Goal: Task Accomplishment & Management: Manage account settings

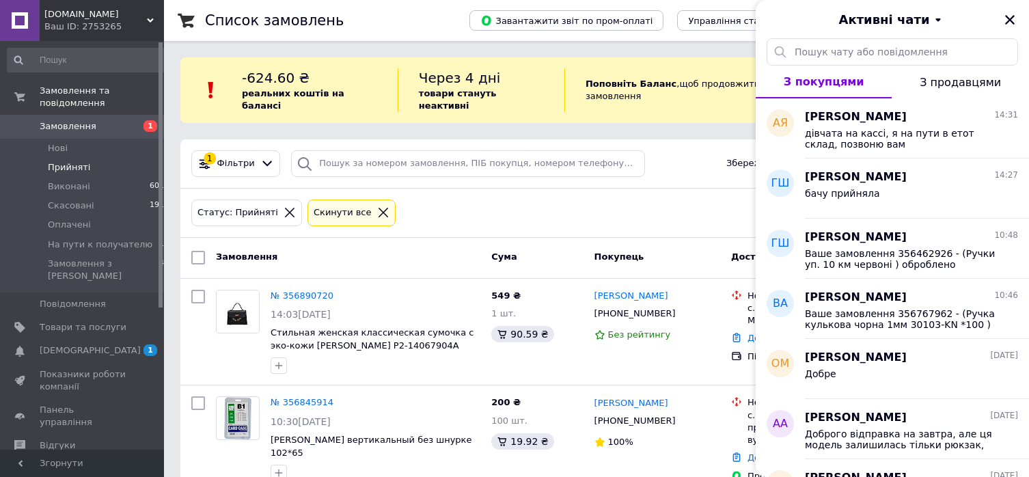
scroll to position [146, 0]
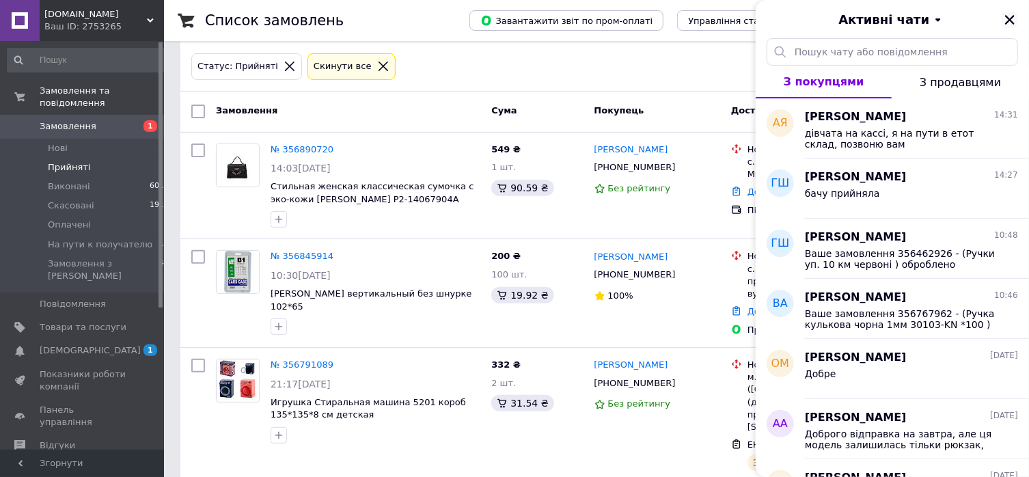
click at [1012, 19] on icon "Закрити" at bounding box center [1010, 20] width 10 height 10
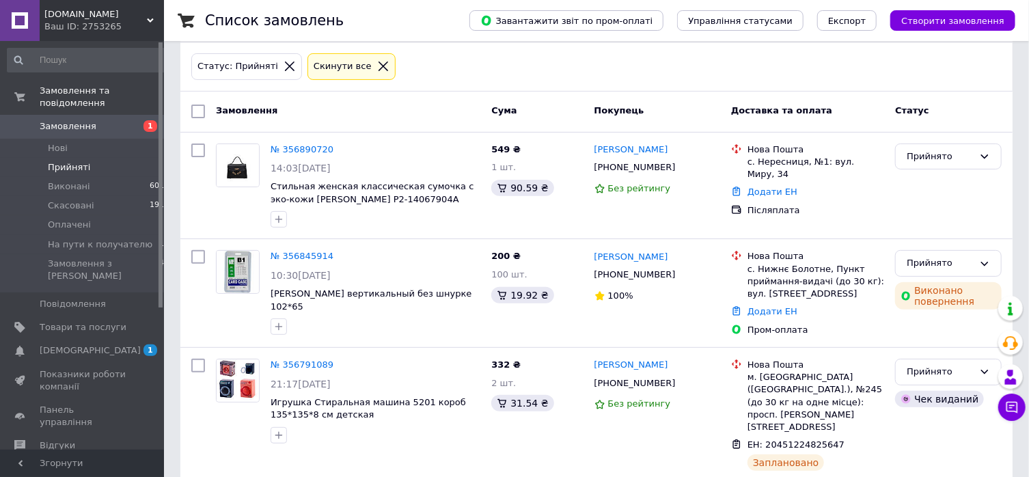
click at [118, 126] on span "Замовлення" at bounding box center [83, 126] width 87 height 12
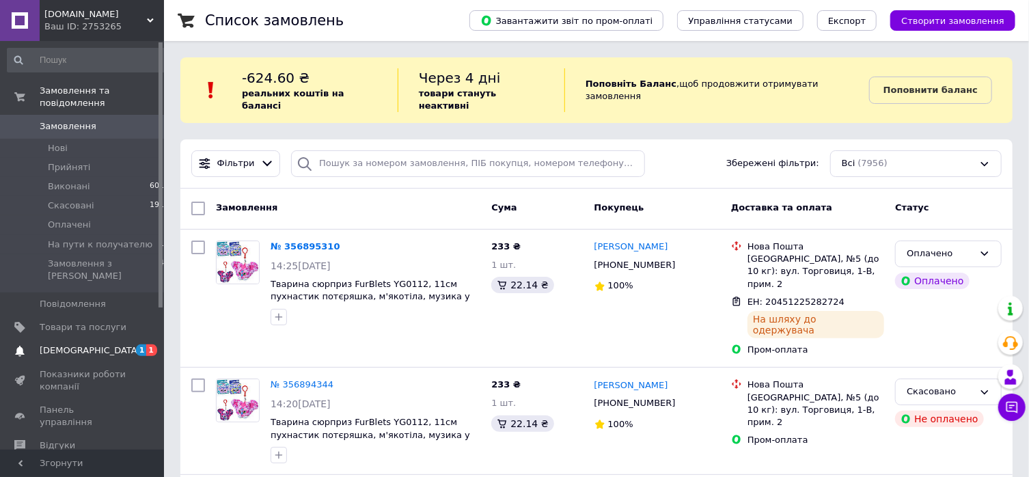
click at [65, 344] on span "[DEMOGRAPHIC_DATA]" at bounding box center [90, 350] width 101 height 12
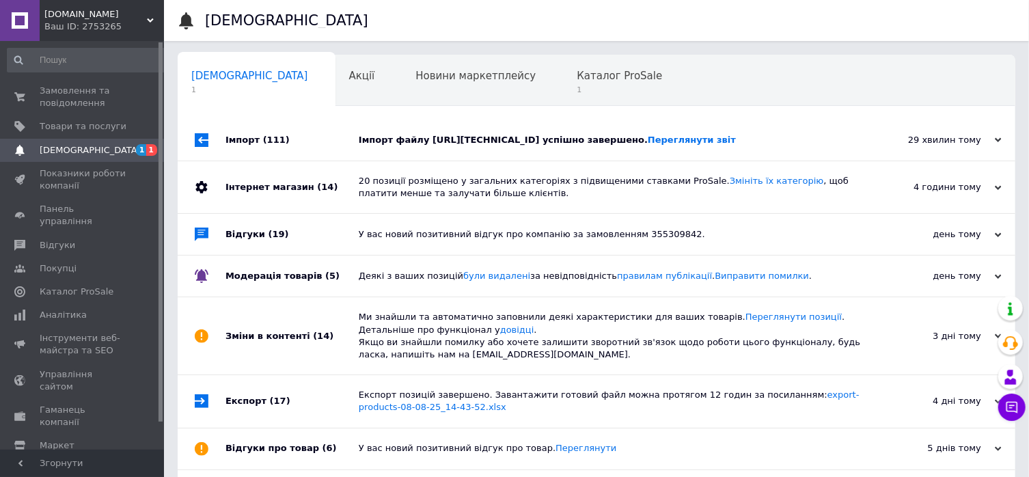
click at [469, 139] on div "Імпорт файлу [URL][TECHNICAL_ID] успішно завершено. Переглянути звіт" at bounding box center [612, 140] width 506 height 12
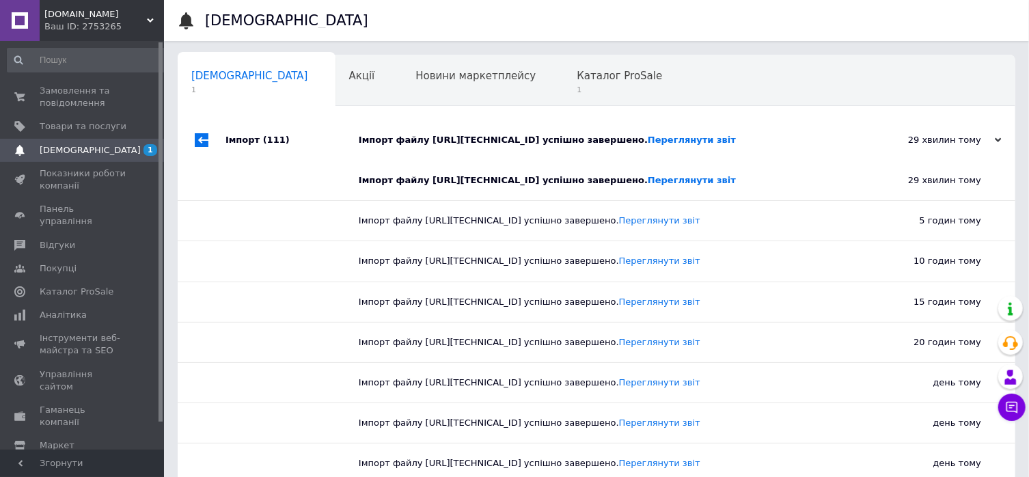
click at [563, 85] on div "Каталог ProSale 1" at bounding box center [626, 81] width 126 height 52
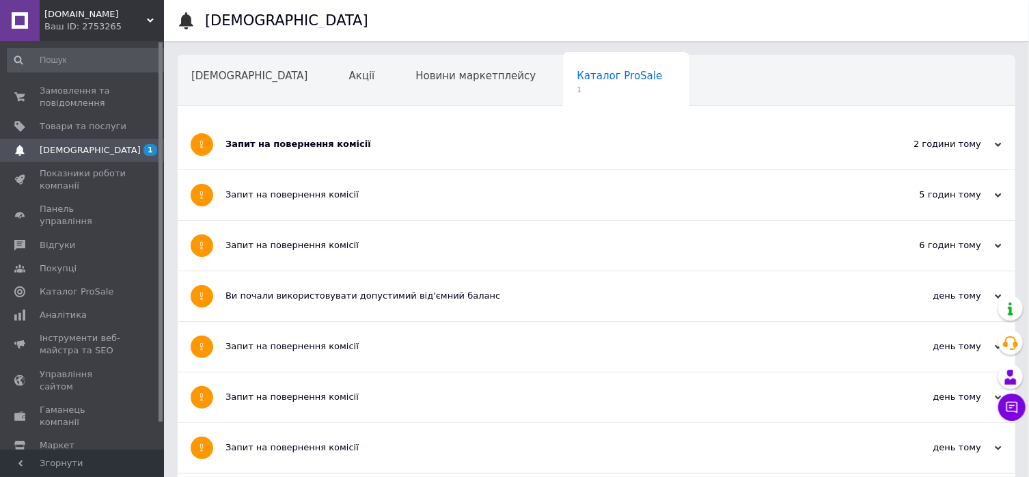
click at [366, 151] on div "Запит на повернення комісії" at bounding box center [546, 145] width 640 height 50
